Goal: Task Accomplishment & Management: Complete application form

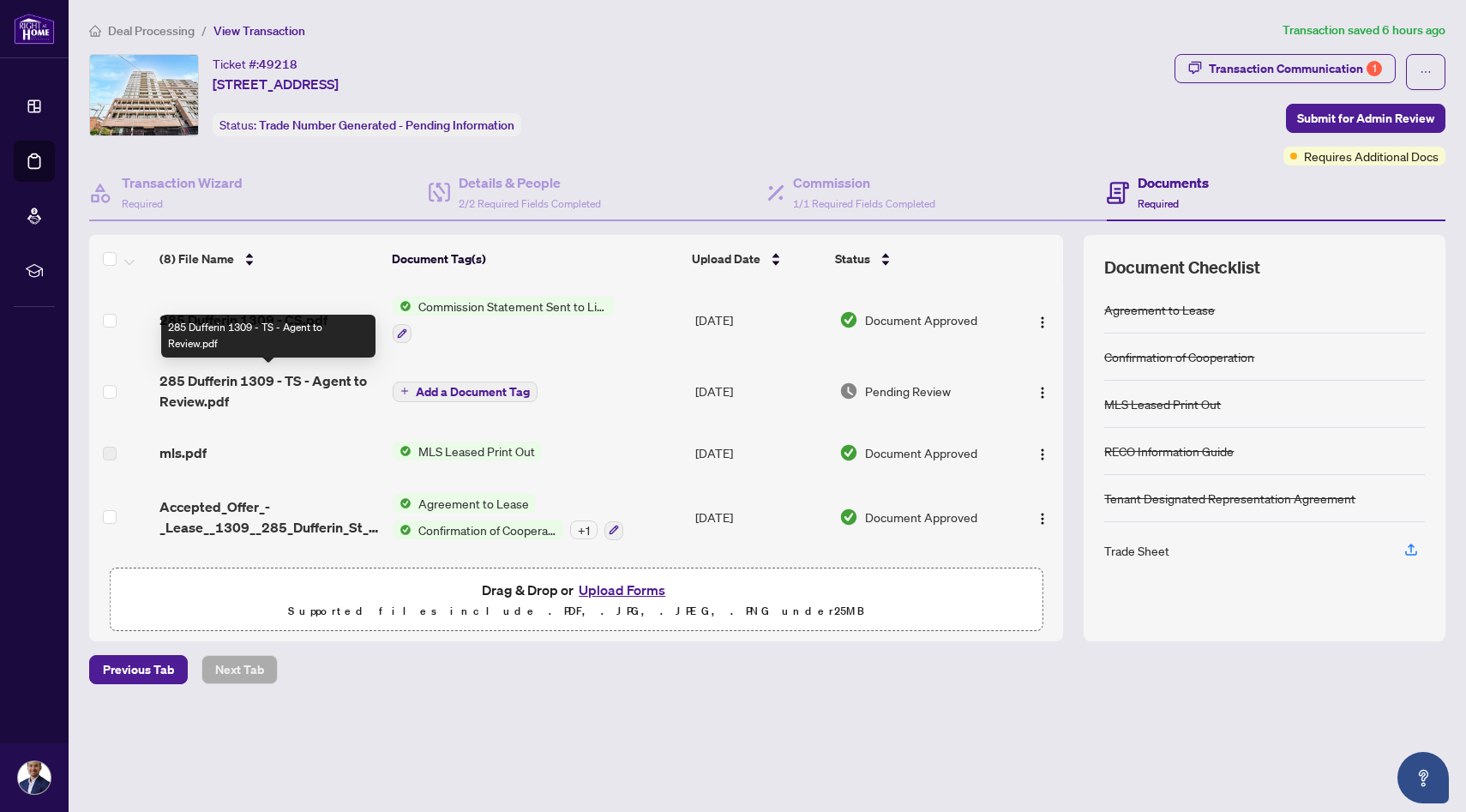
click at [274, 386] on span "285 Dufferin 1309 - TS - Agent to Review.pdf" at bounding box center [269, 391] width 219 height 41
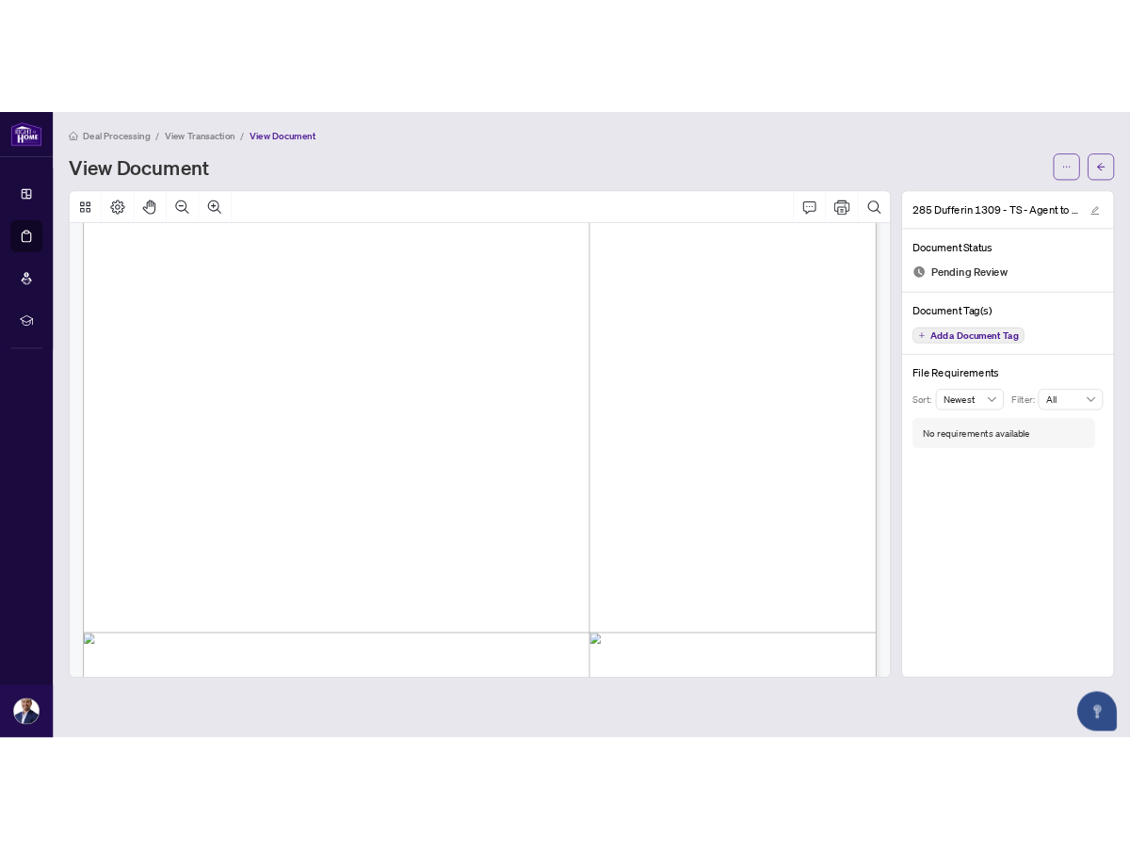
scroll to position [141, 0]
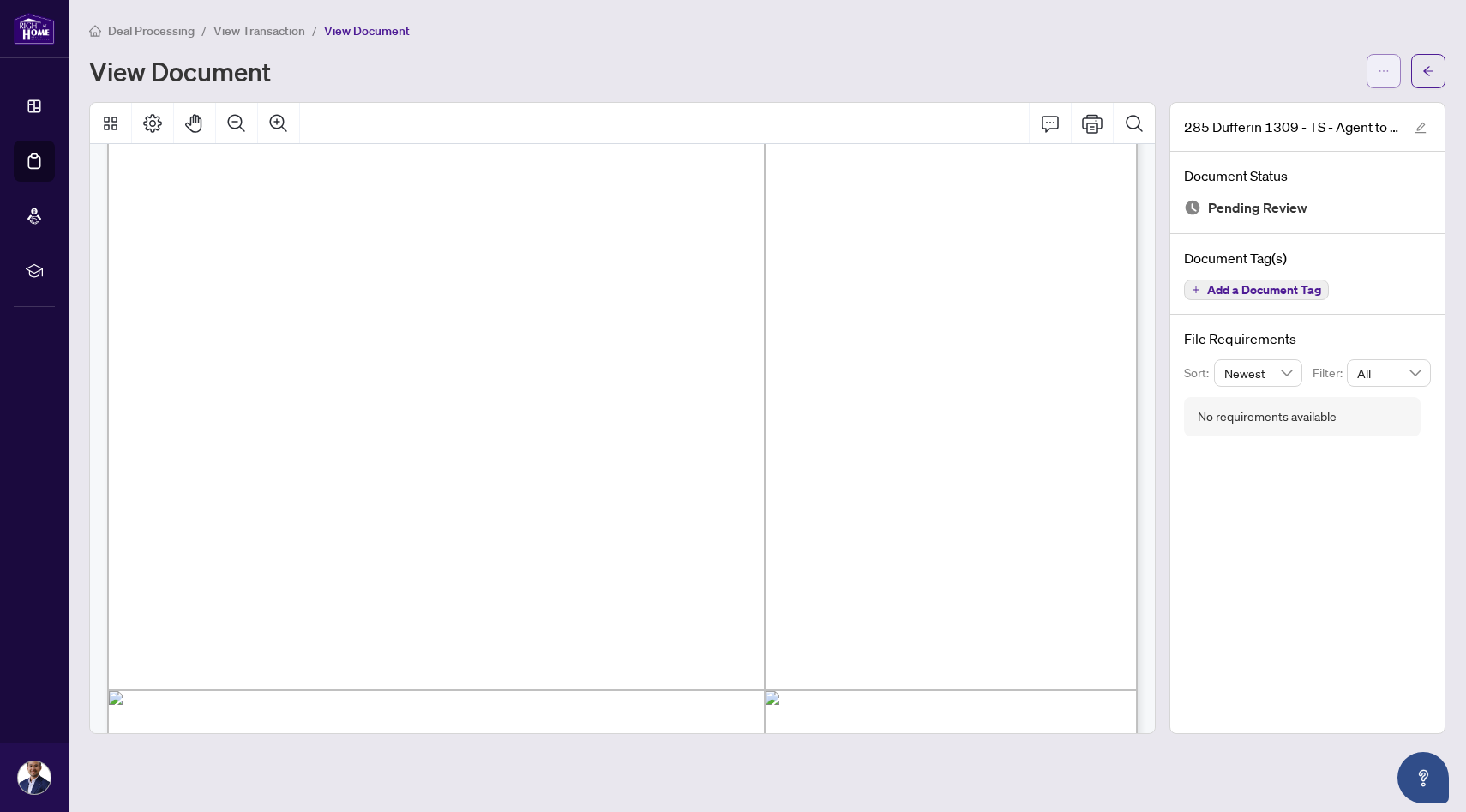
click at [1390, 74] on button "button" at bounding box center [1384, 71] width 35 height 35
click at [1313, 107] on span "Download" at bounding box center [1321, 107] width 130 height 19
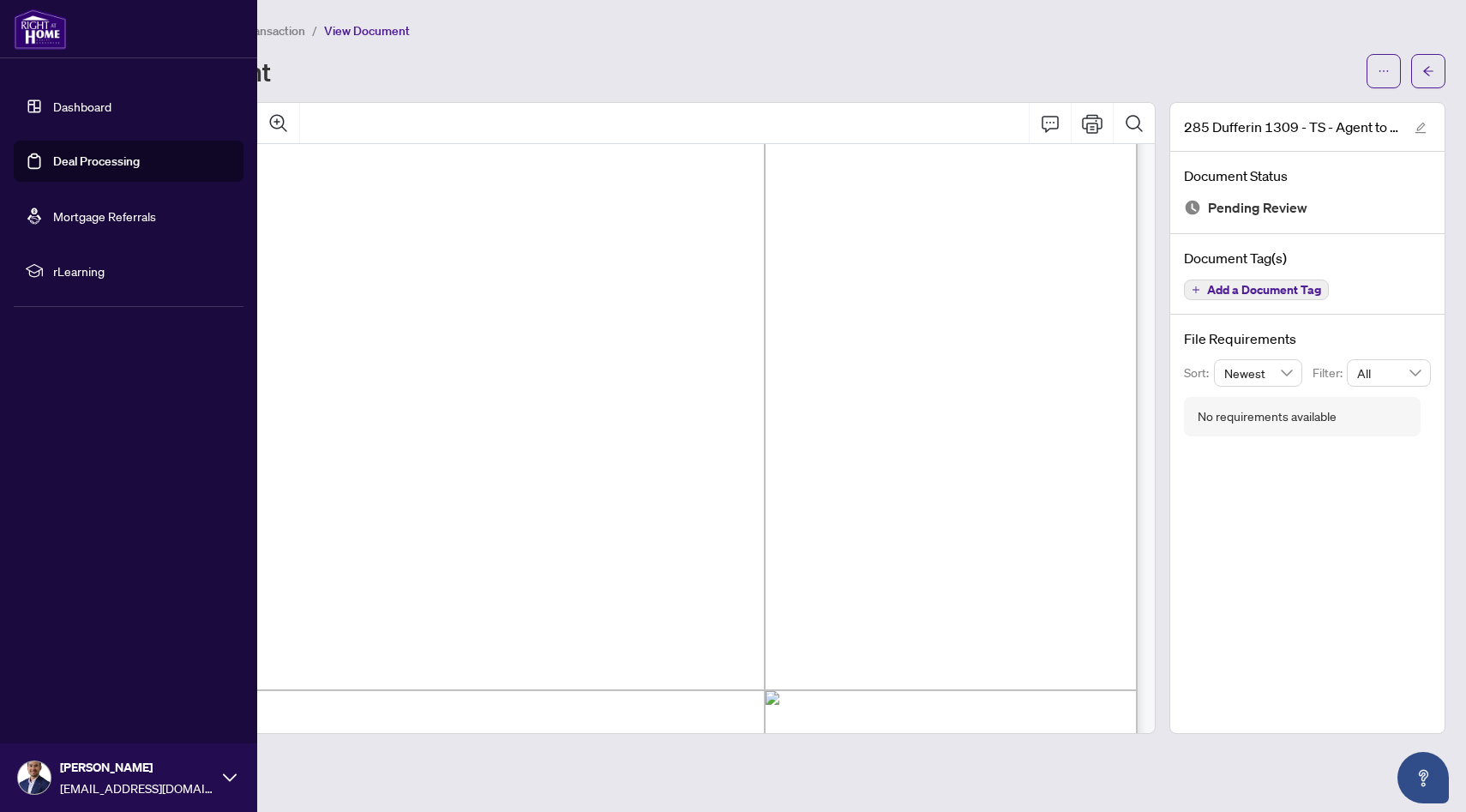
click at [66, 165] on link "Deal Processing" at bounding box center [96, 161] width 87 height 15
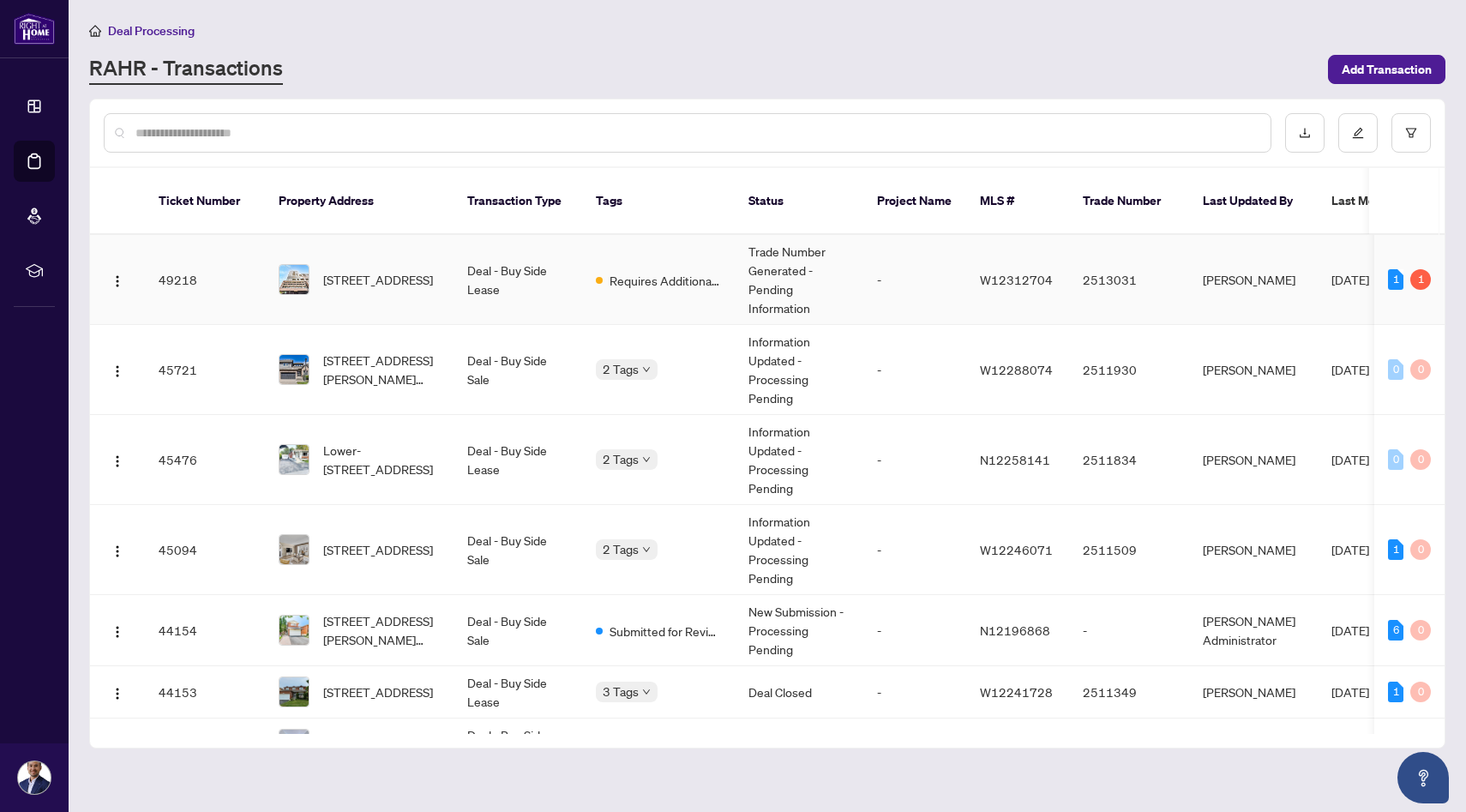
click at [213, 270] on td "49218" at bounding box center [205, 279] width 120 height 90
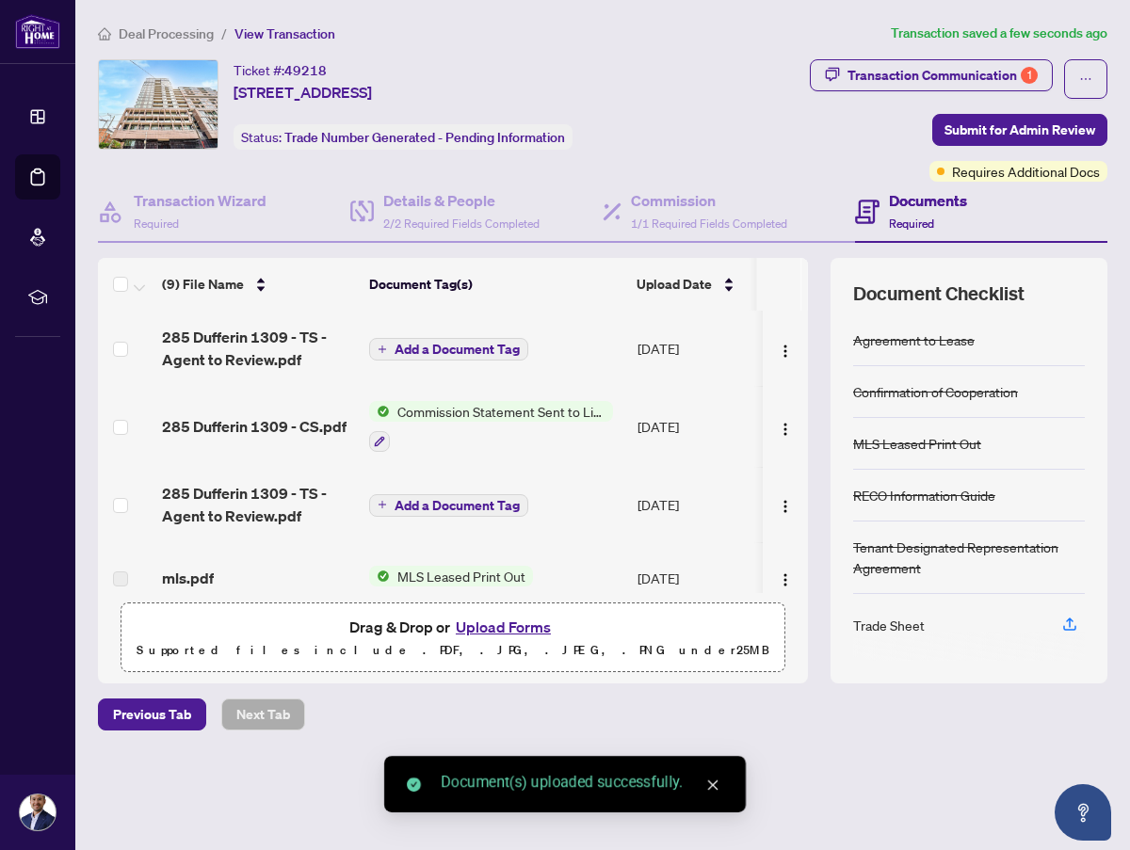
click at [376, 714] on div "Previous Tab Next Tab" at bounding box center [602, 715] width 1009 height 32
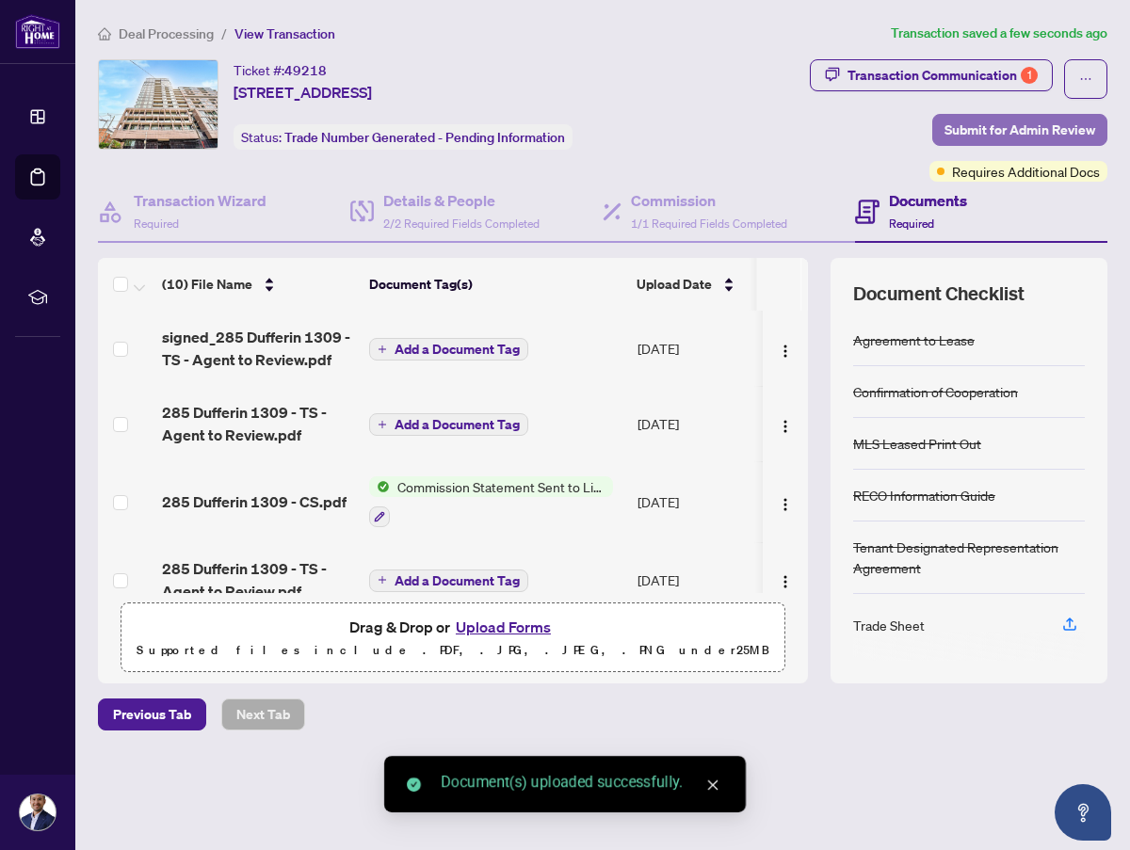
click at [975, 137] on span "Submit for Admin Review" at bounding box center [1019, 130] width 151 height 30
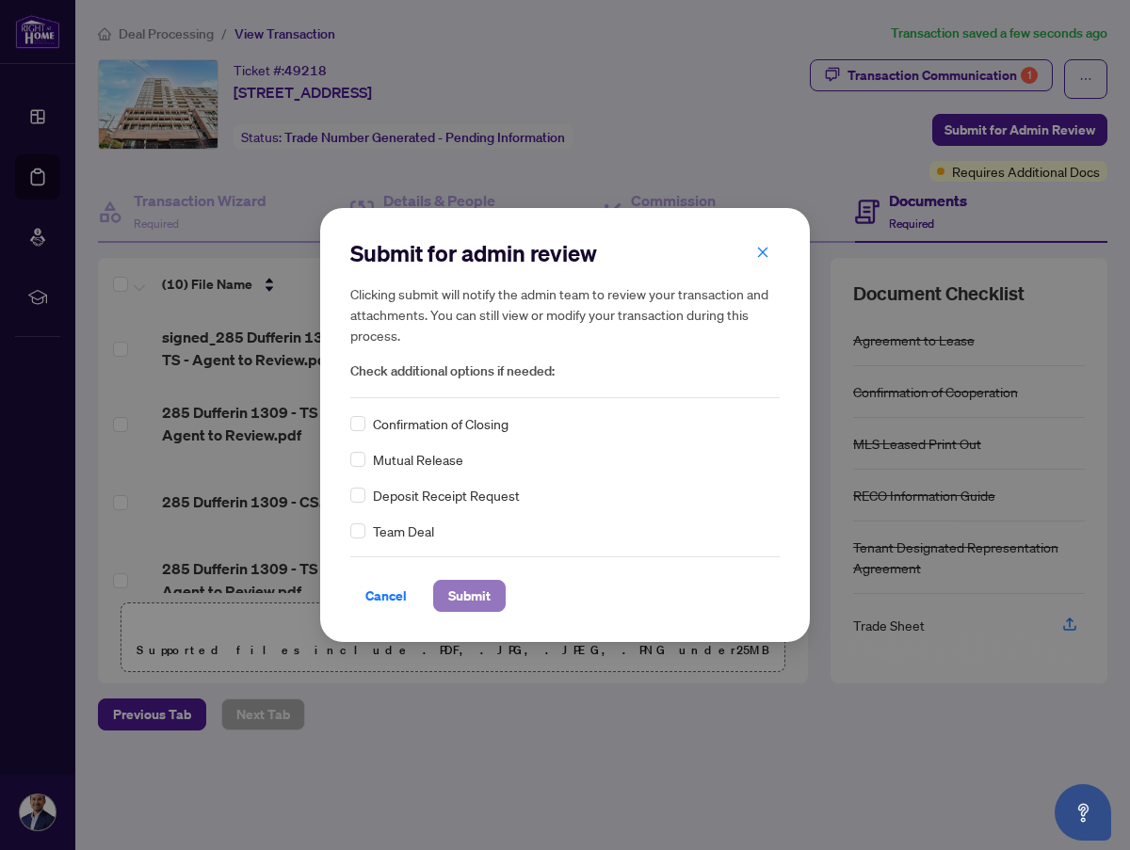
click at [479, 602] on span "Submit" at bounding box center [469, 596] width 42 height 30
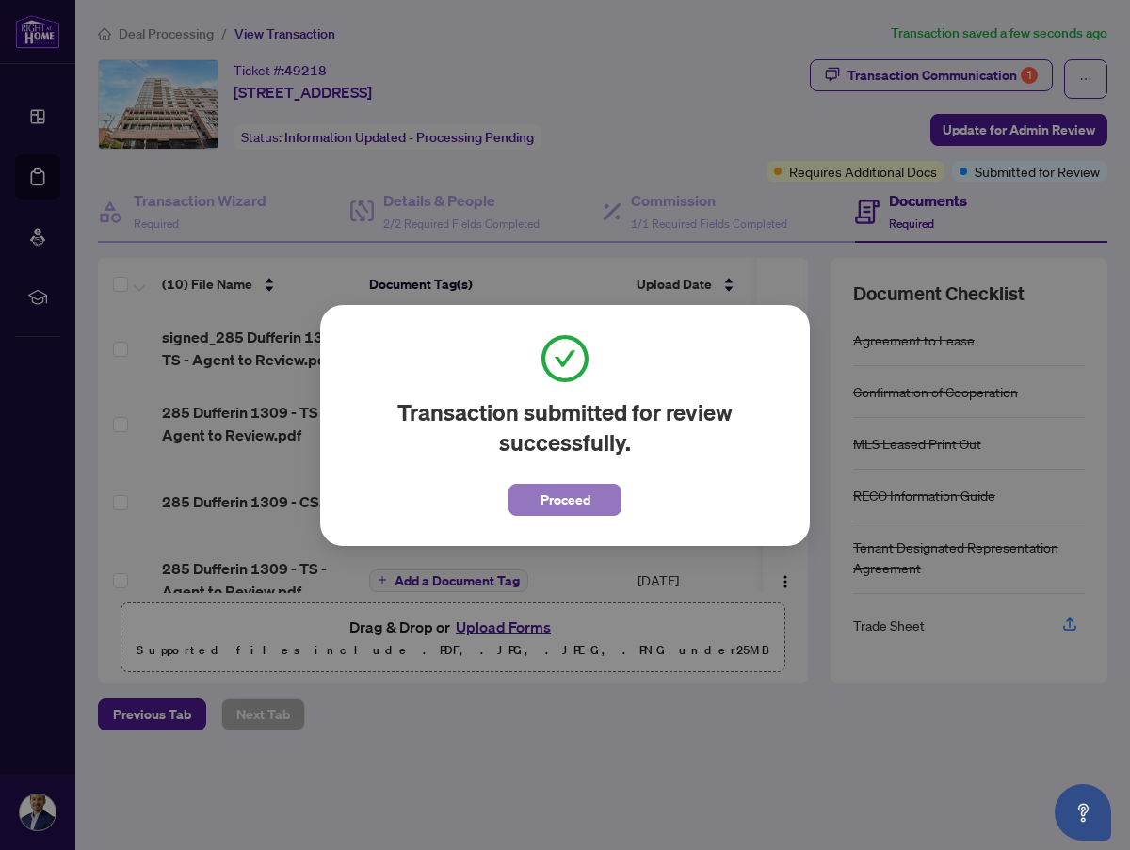
click at [563, 506] on span "Proceed" at bounding box center [565, 500] width 50 height 30
